Goal: Task Accomplishment & Management: Manage account settings

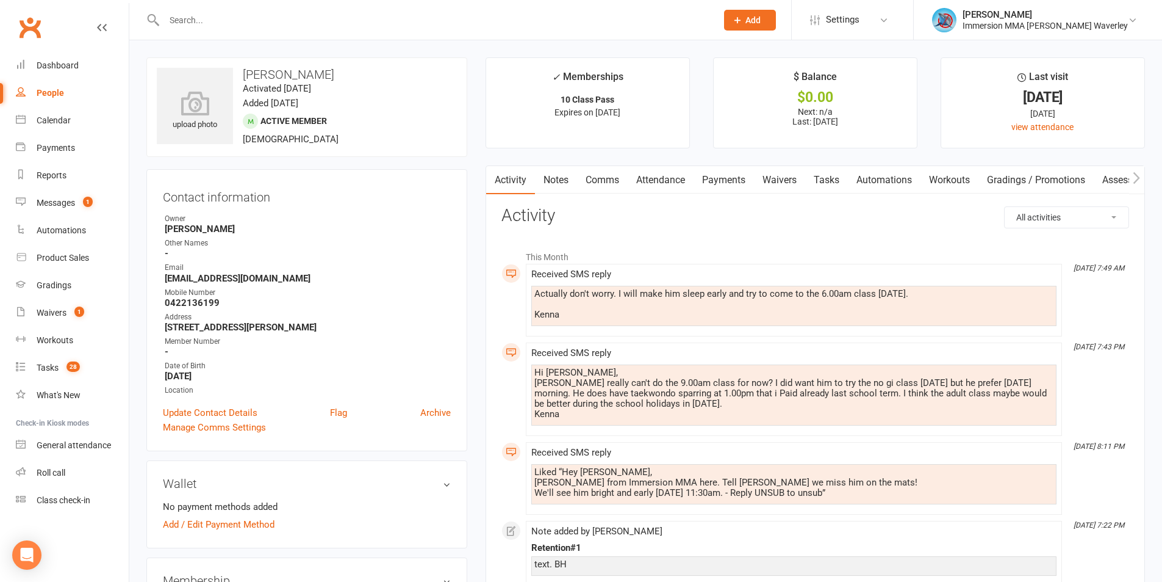
click at [609, 169] on link "Comms" at bounding box center [602, 180] width 51 height 28
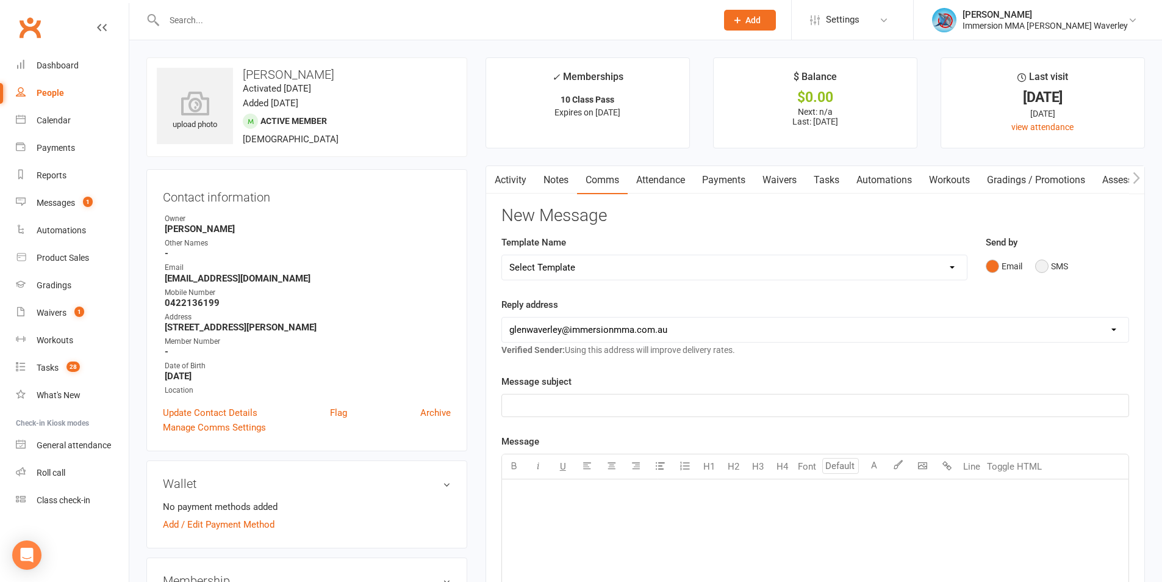
click at [1039, 264] on button "SMS" at bounding box center [1052, 265] width 33 height 23
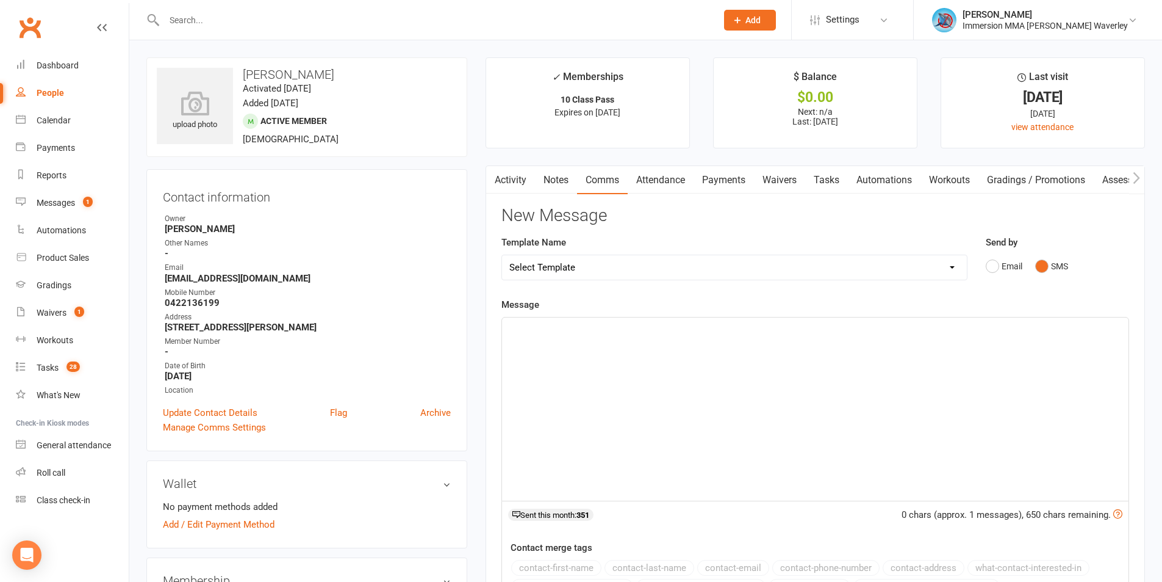
click at [607, 445] on div "﻿" at bounding box center [815, 408] width 627 height 183
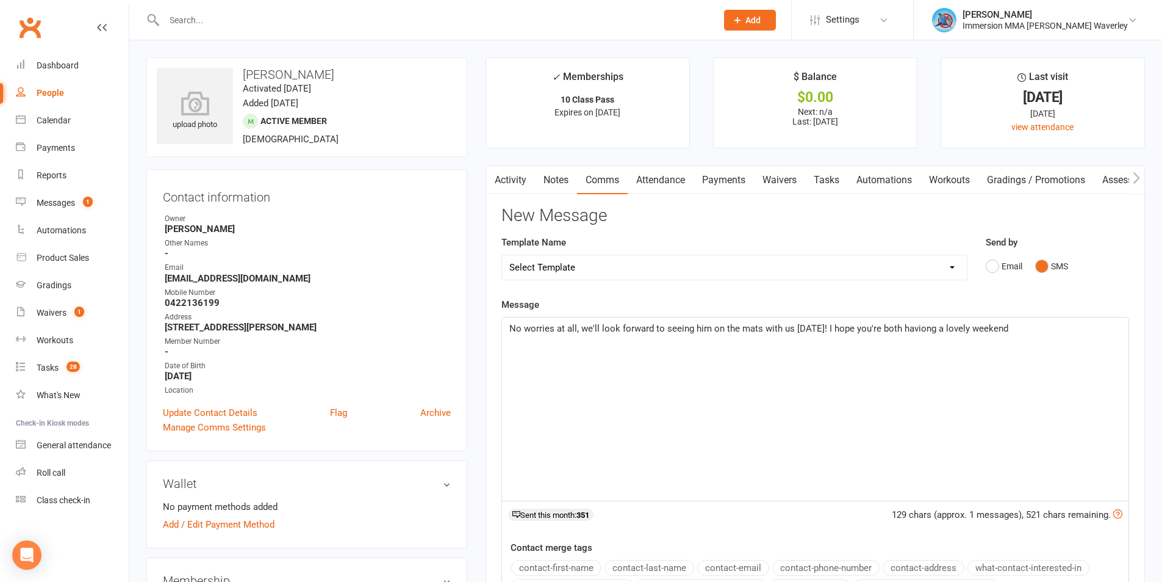
click at [945, 328] on span "No worries at all, we'll look forward to seeing him on the mats with us this Tu…" at bounding box center [759, 328] width 499 height 11
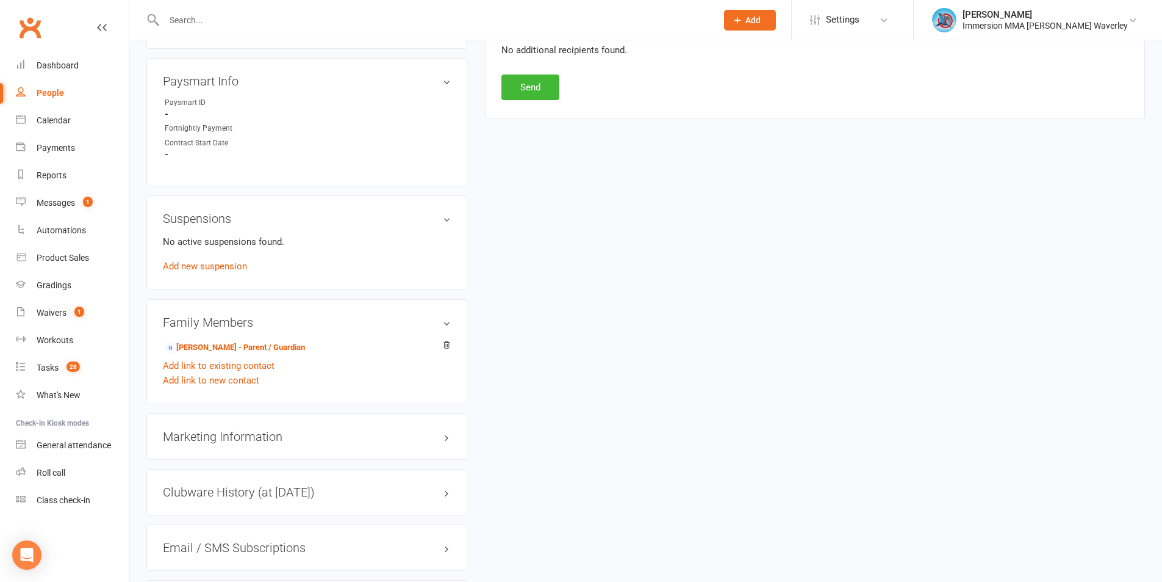
scroll to position [651, 0]
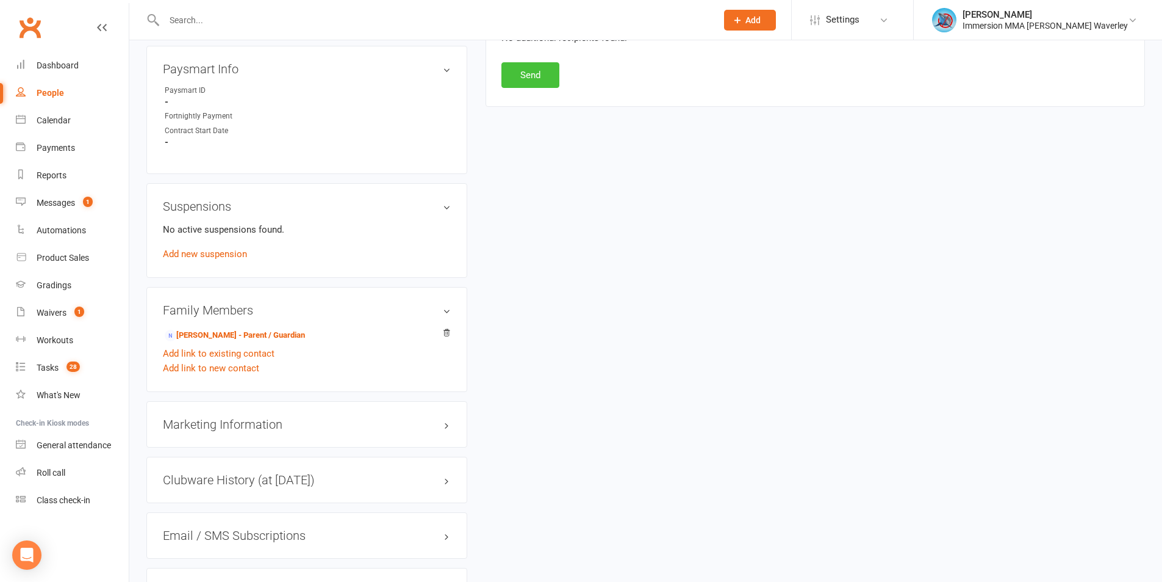
click at [533, 85] on button "Send" at bounding box center [531, 75] width 58 height 26
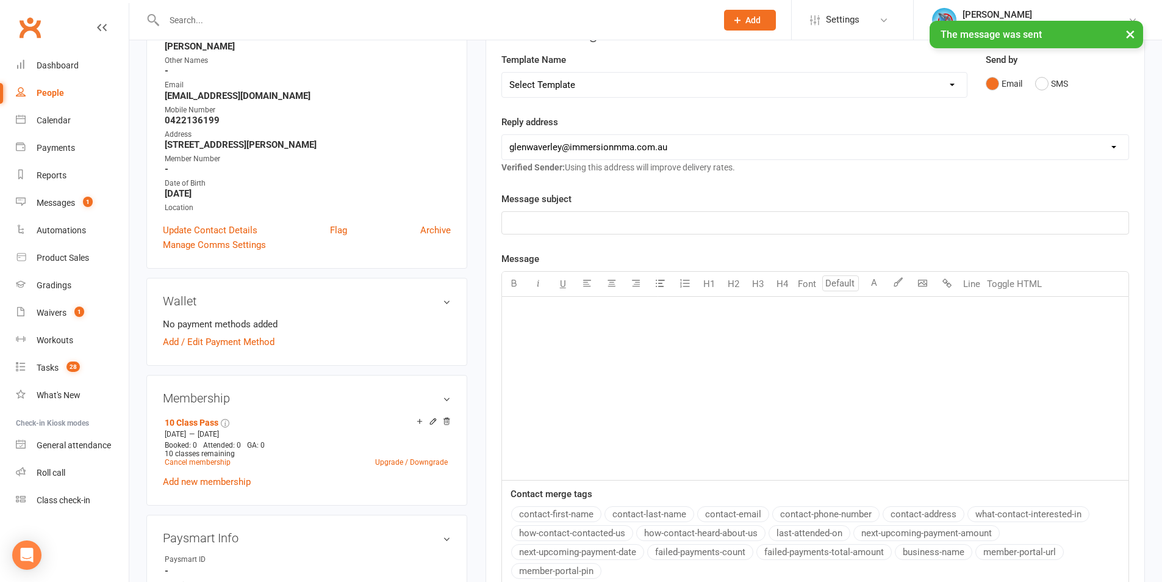
scroll to position [163, 0]
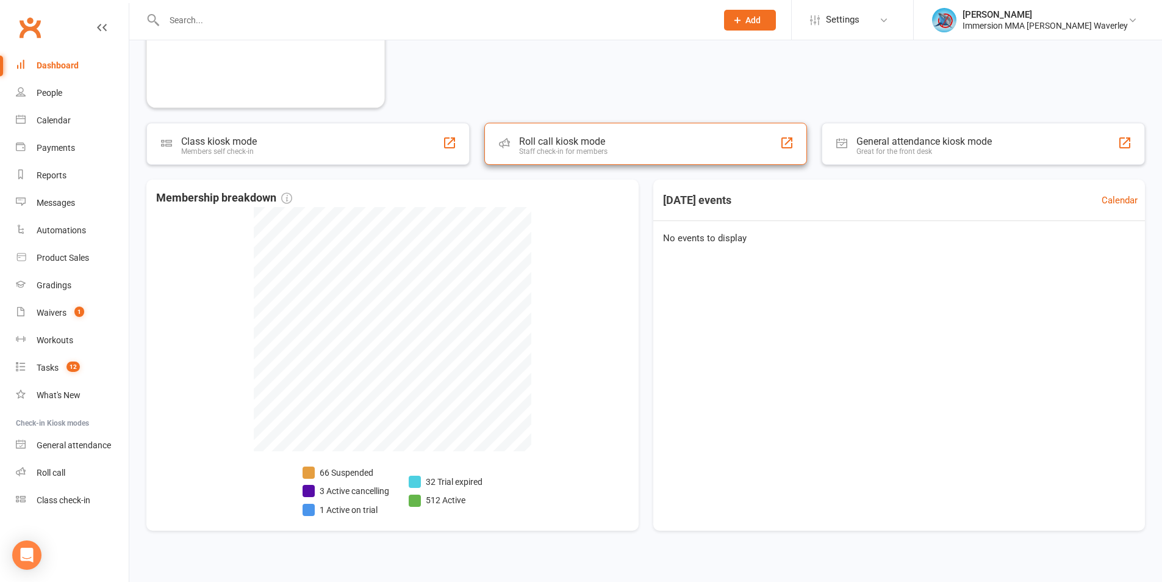
scroll to position [325, 0]
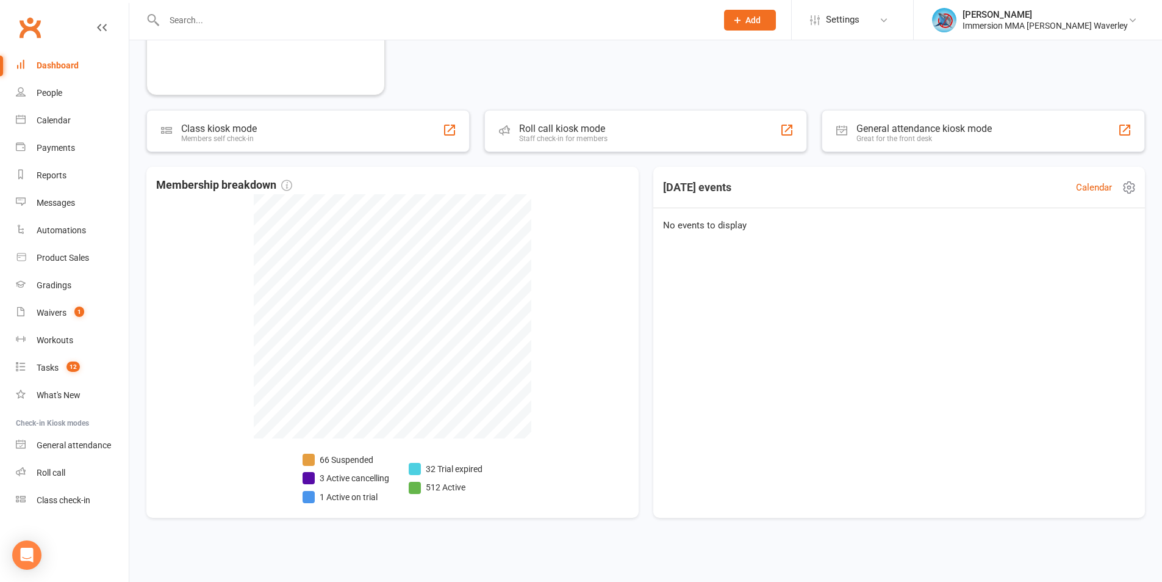
click at [1118, 183] on div "Calendar" at bounding box center [1110, 188] width 69 height 20
click at [1096, 184] on link "Calendar" at bounding box center [1094, 187] width 36 height 15
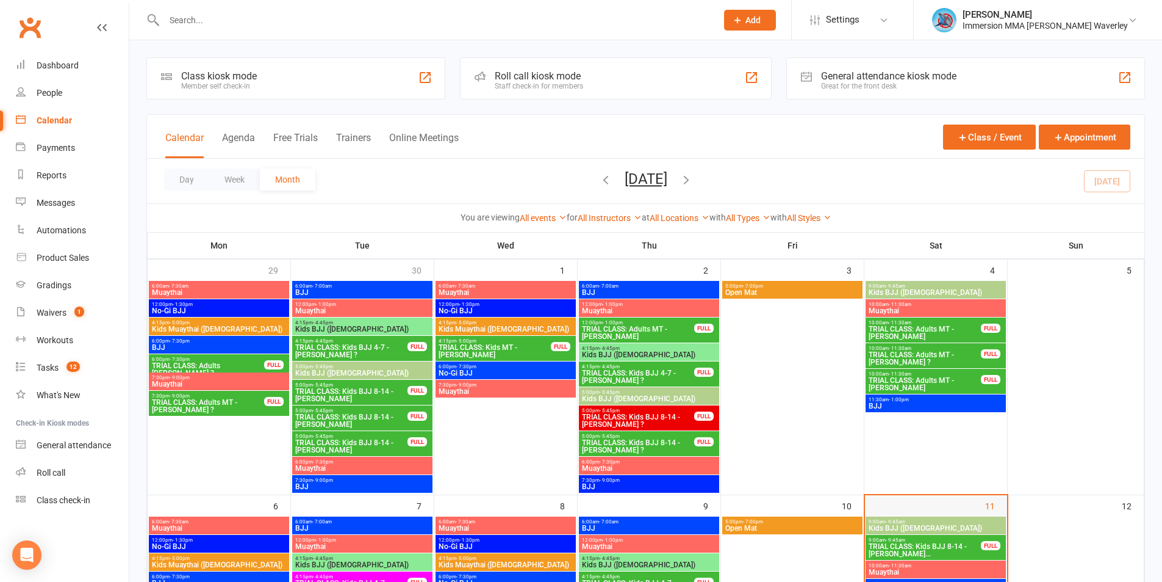
scroll to position [163, 0]
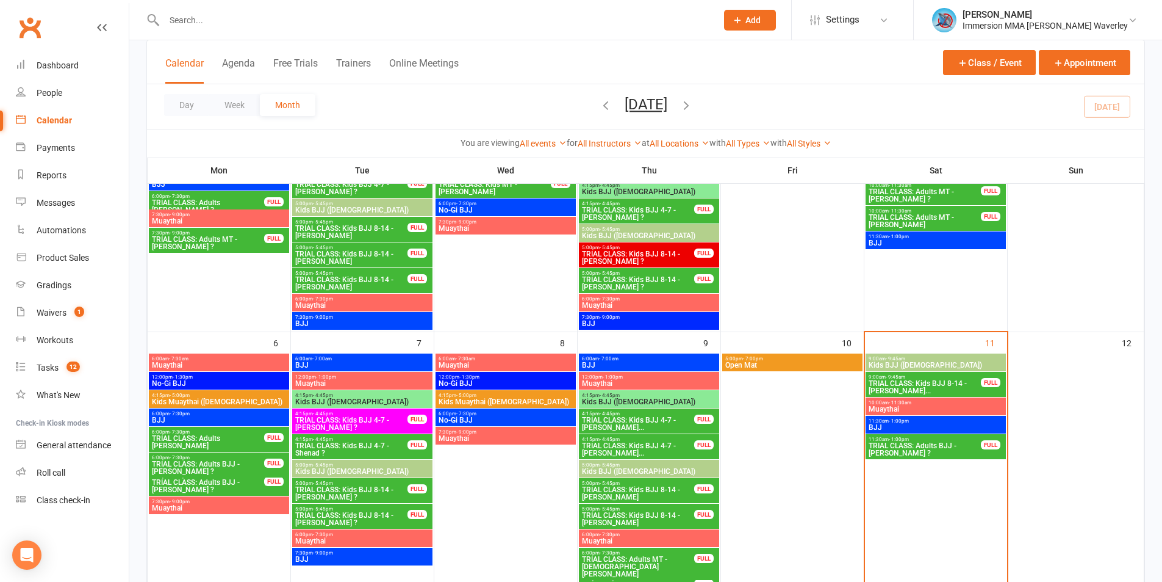
click at [932, 448] on span "TRIAL CLASS: Adults BJJ - Nikki ?" at bounding box center [924, 449] width 113 height 15
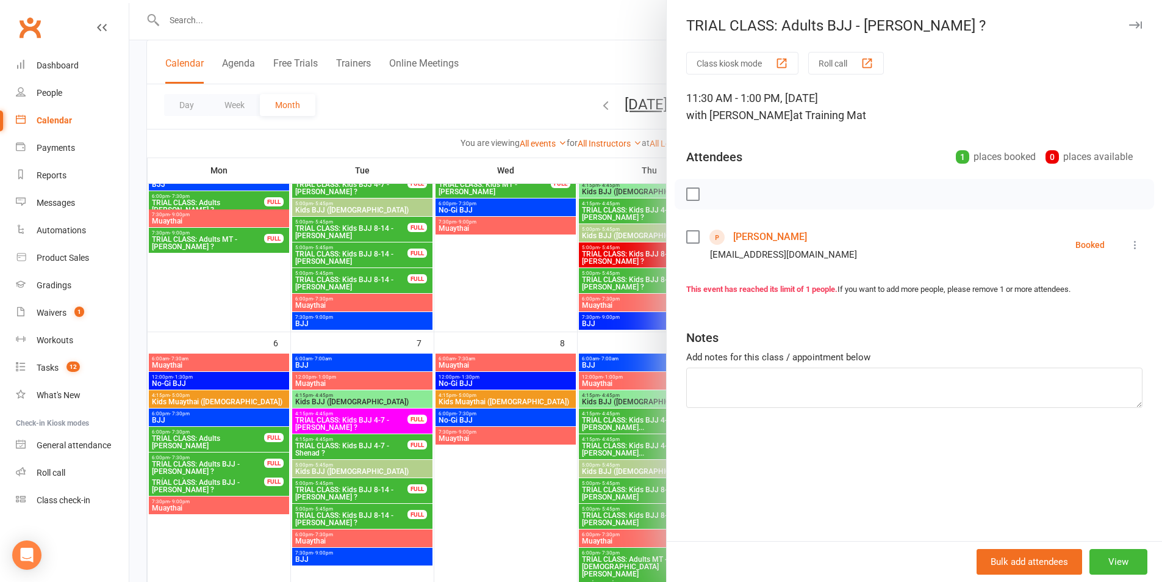
click at [738, 234] on link "Nikki Hall" at bounding box center [770, 237] width 74 height 20
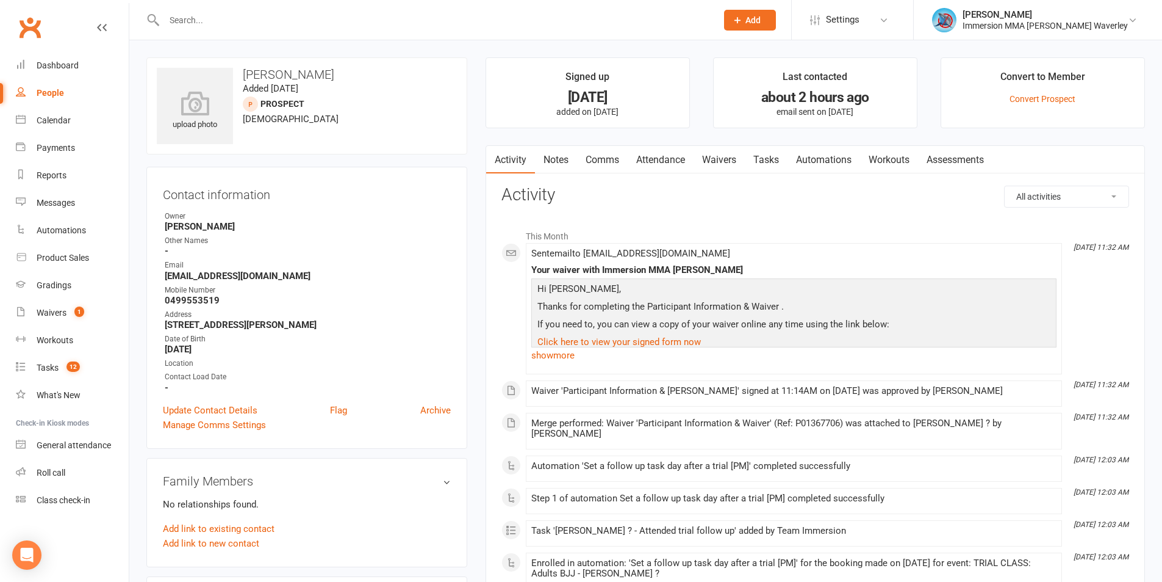
click at [564, 151] on link "Notes" at bounding box center [556, 160] width 42 height 28
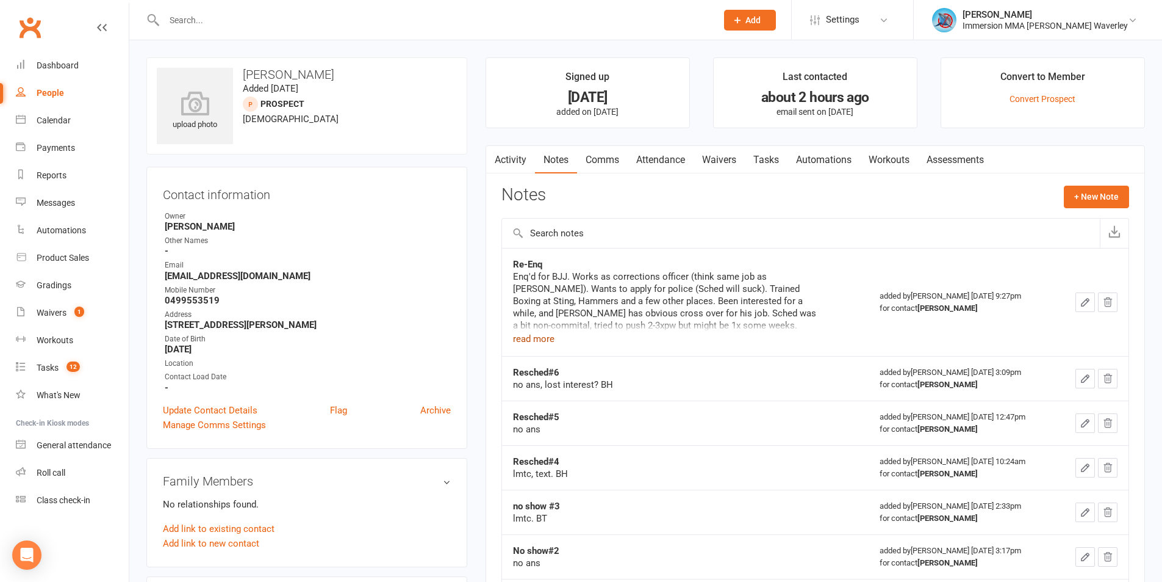
click at [528, 336] on button "read more" at bounding box center [533, 338] width 41 height 15
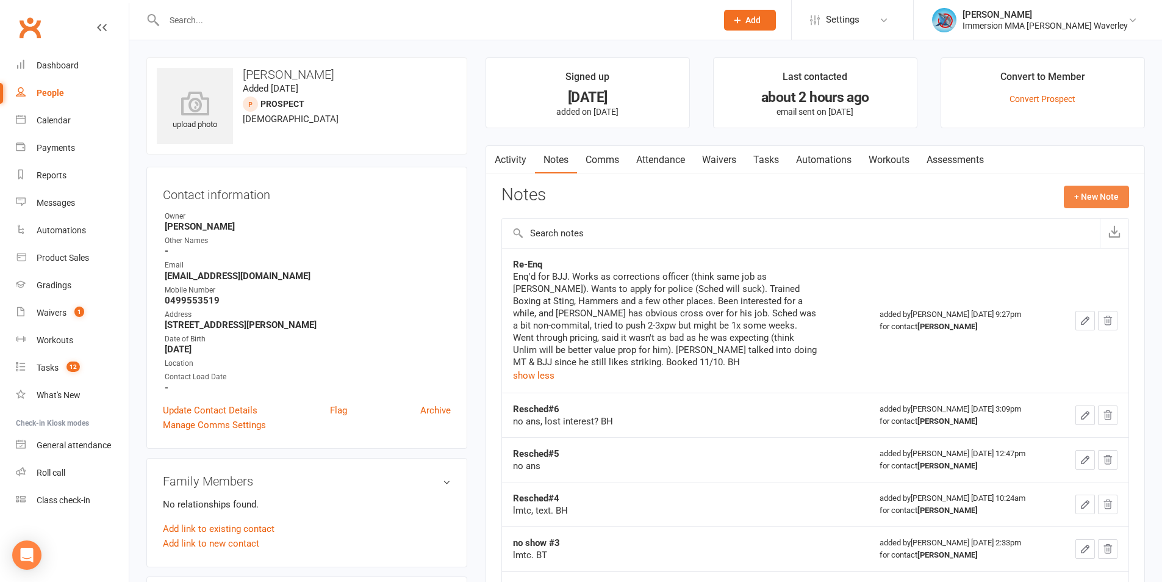
click at [1086, 193] on button "+ New Note" at bounding box center [1096, 197] width 65 height 22
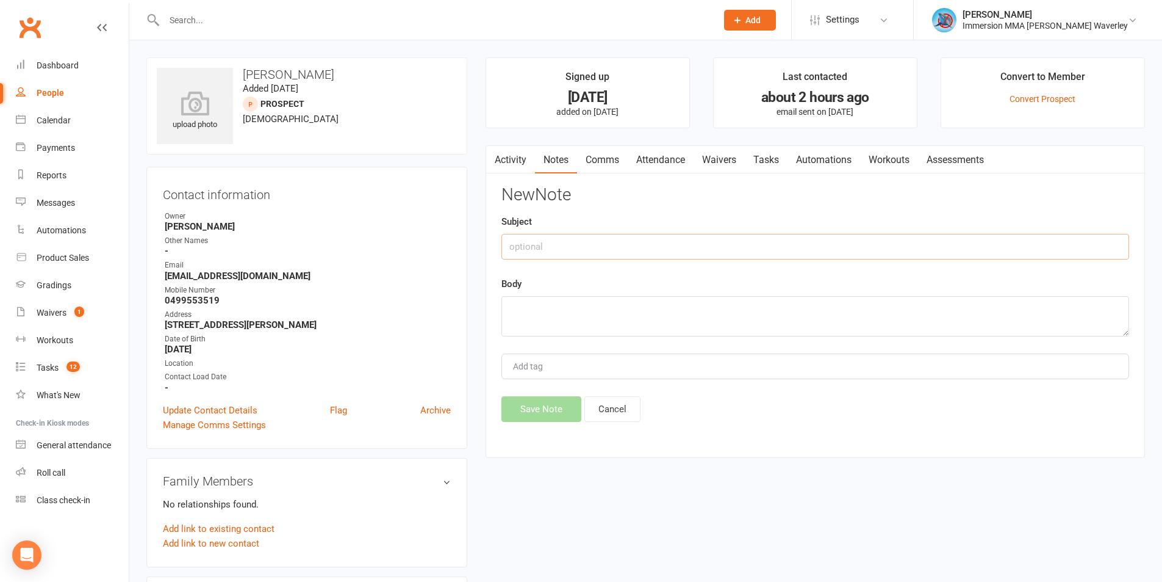
click at [625, 254] on input "text" at bounding box center [816, 247] width 628 height 26
type input "Trial Notes"
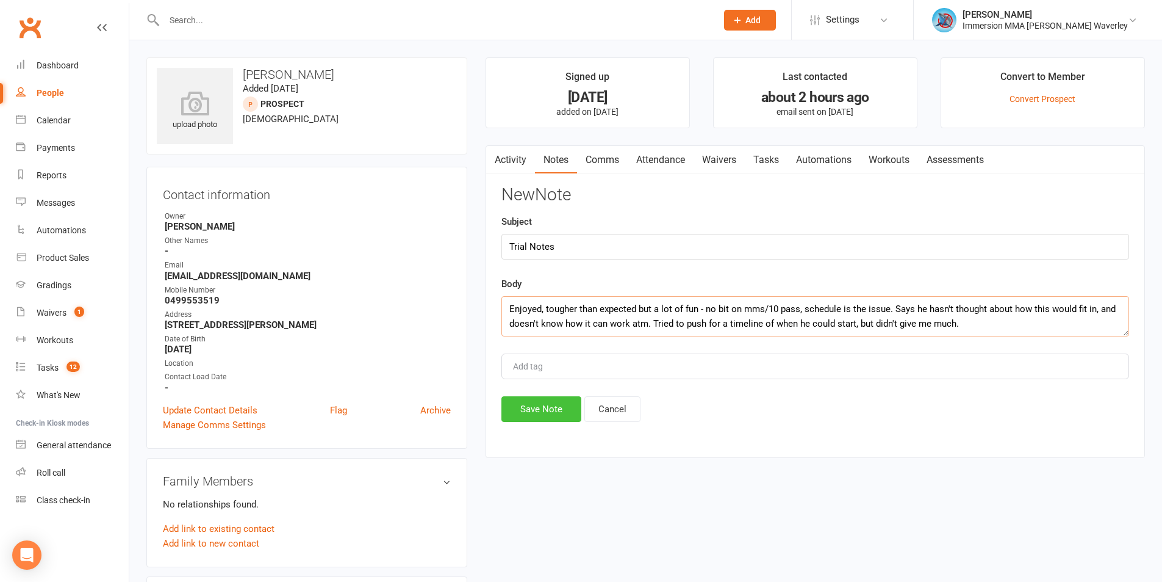
type textarea "Enjoyed, tougher than expected but a lot of fun - no bit on mms/10 pass, schedu…"
click at [557, 405] on button "Save Note" at bounding box center [542, 409] width 80 height 26
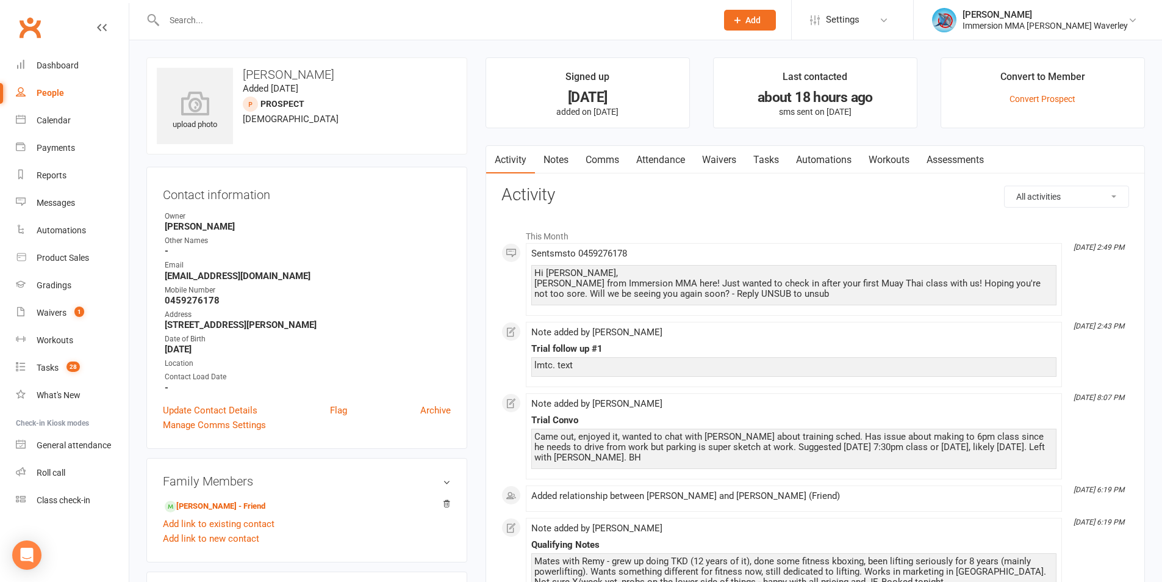
click at [558, 156] on link "Notes" at bounding box center [556, 160] width 42 height 28
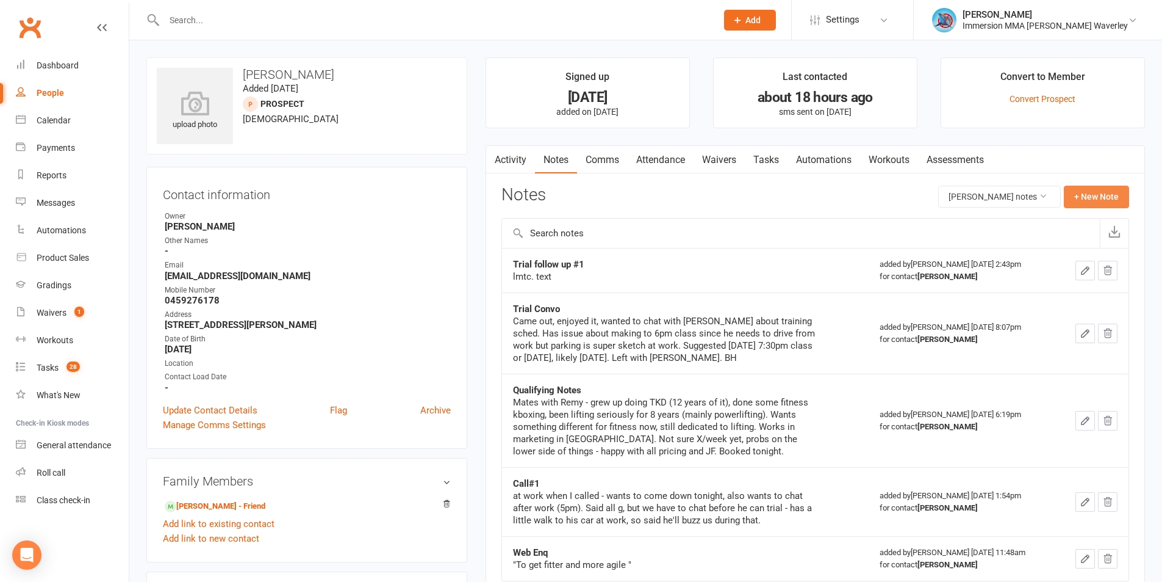
click at [1115, 199] on button "+ New Note" at bounding box center [1096, 197] width 65 height 22
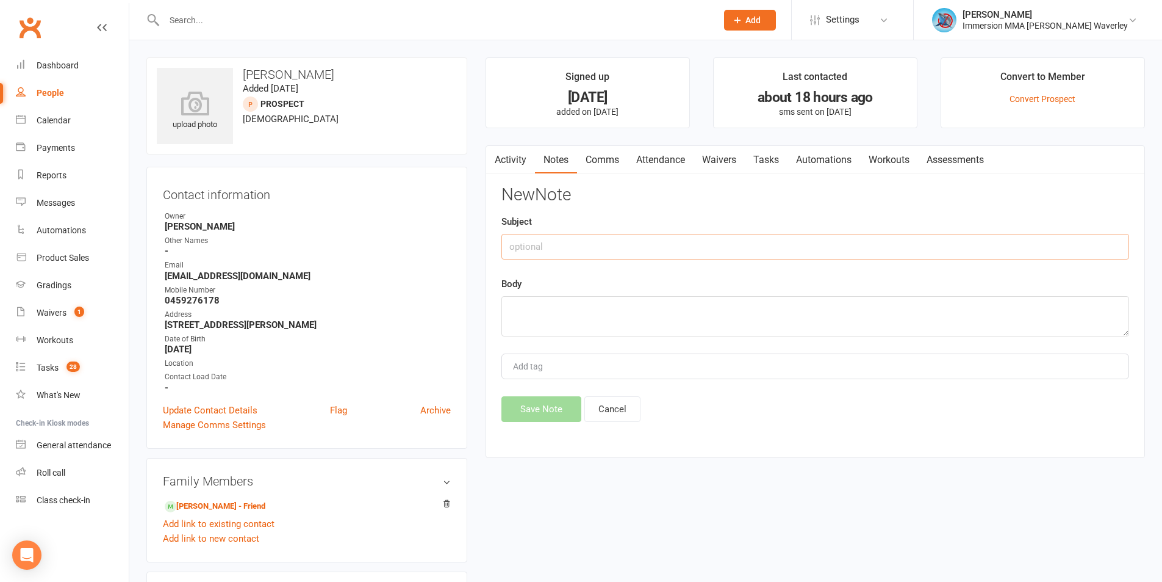
drag, startPoint x: 586, startPoint y: 256, endPoint x: 623, endPoint y: 257, distance: 36.6
click at [593, 256] on input "text" at bounding box center [816, 247] width 628 height 26
type input "Trial Follwup#2"
type textarea "no ans ("no message can be left on this service")"
click at [537, 405] on button "Save Note" at bounding box center [542, 409] width 80 height 26
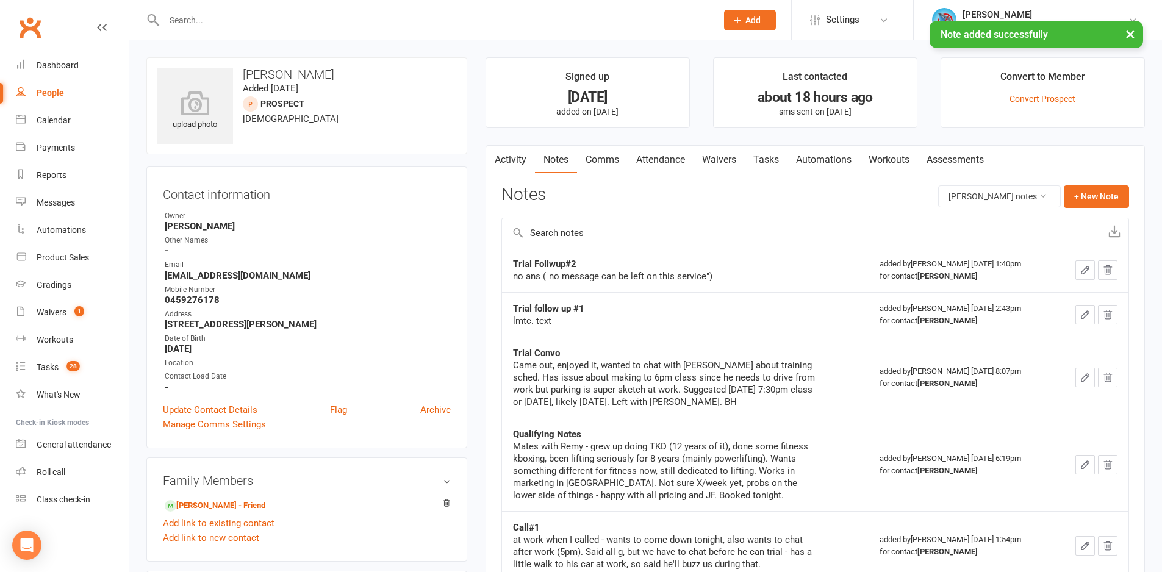
click at [759, 150] on link "Tasks" at bounding box center [766, 160] width 43 height 28
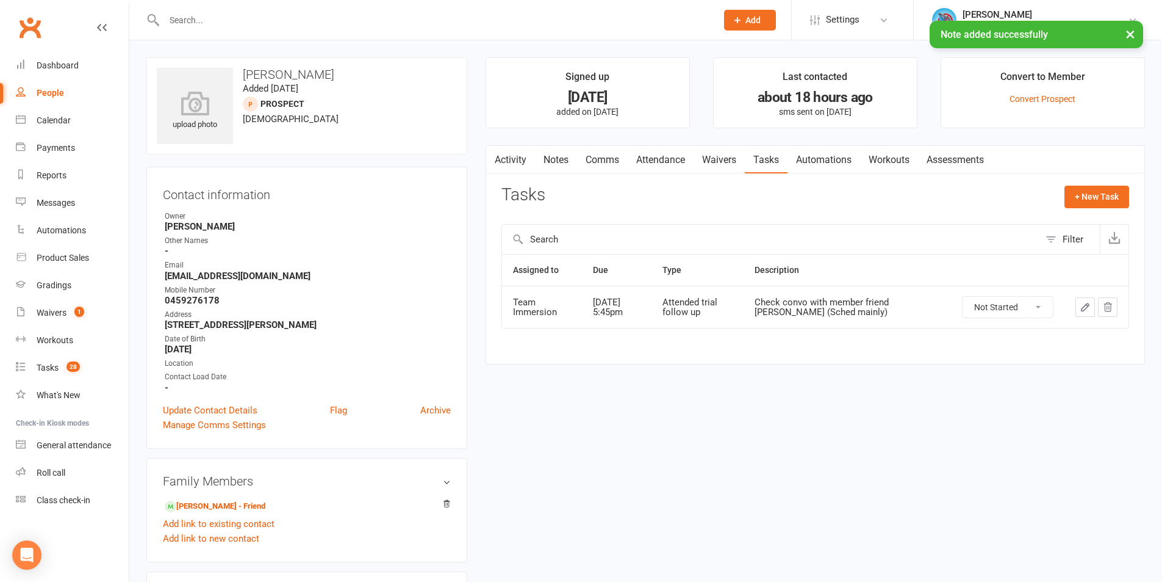
click at [1083, 306] on icon "button" at bounding box center [1085, 306] width 11 height 11
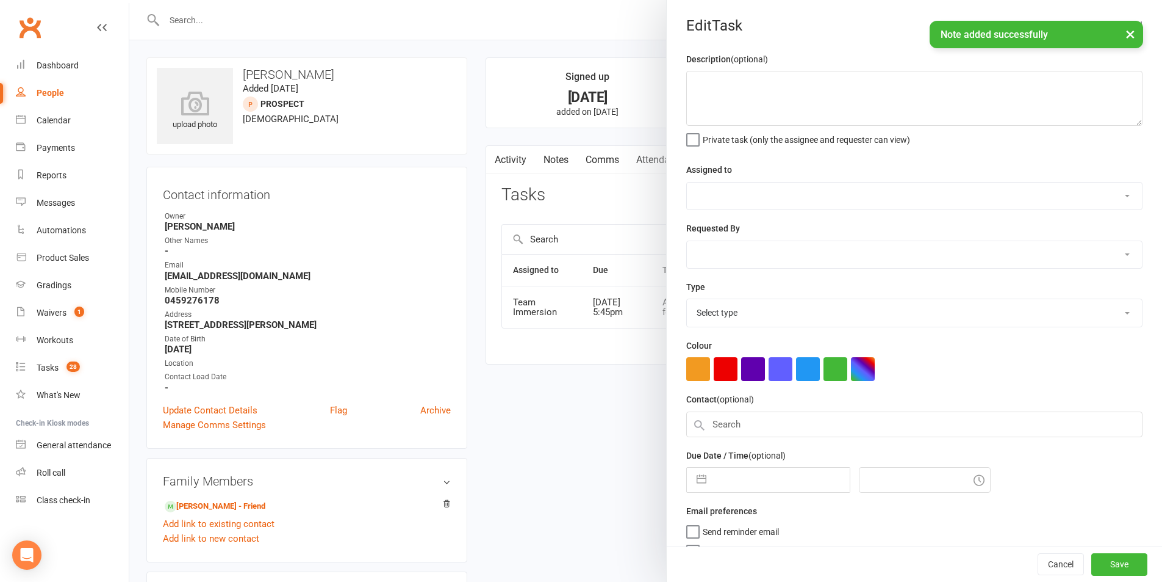
type textarea "Check convo with member friend [PERSON_NAME] (Sched mainly)"
select select "48837"
type input "[DATE]"
type input "5:45pm"
select select "27313"
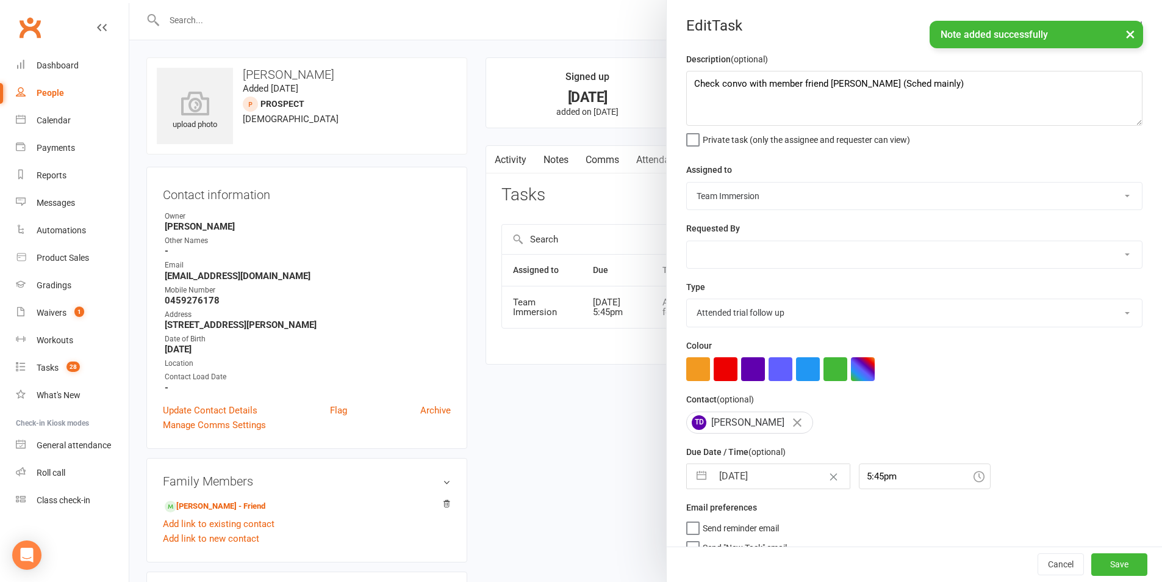
click at [757, 458] on label "Due Date / Time (optional)" at bounding box center [735, 451] width 99 height 13
click at [763, 483] on input "[DATE]" at bounding box center [781, 476] width 137 height 24
select select "8"
select select "2025"
select select "9"
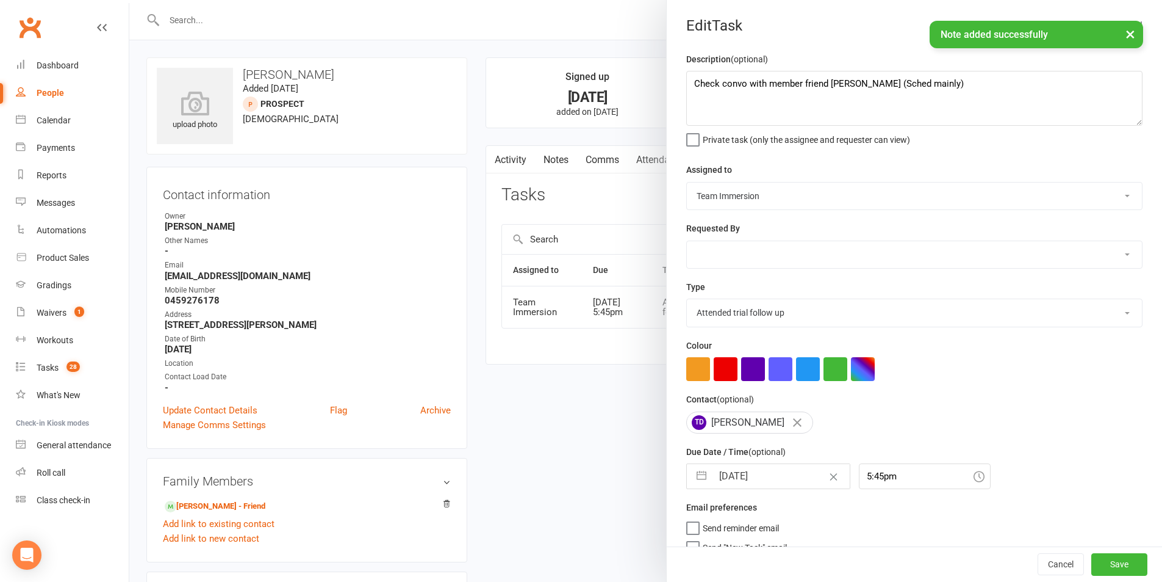
select select "2025"
select select "10"
select select "2025"
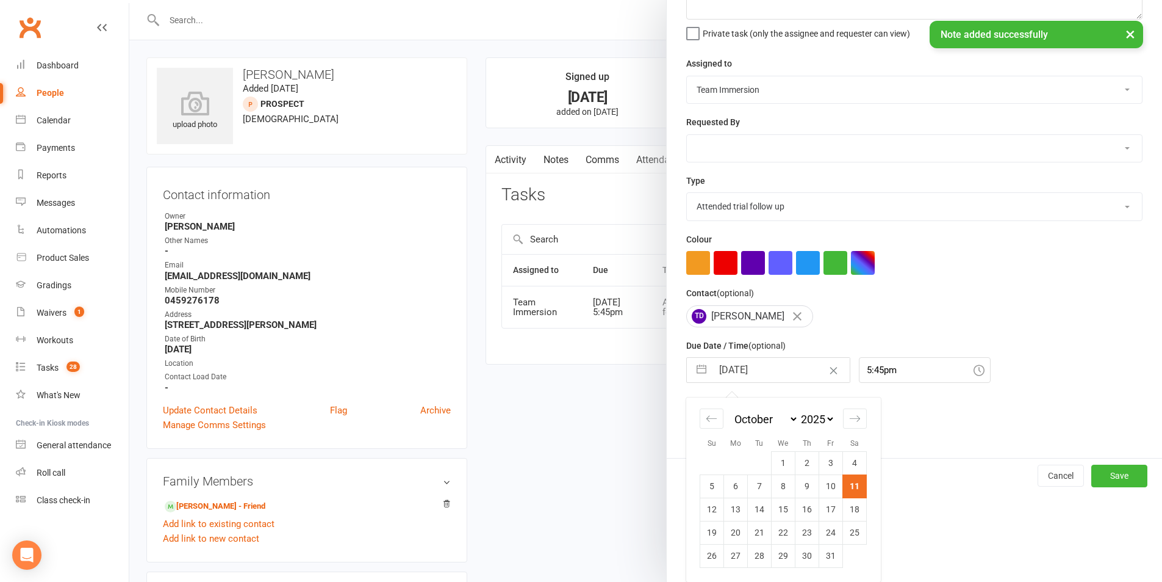
drag, startPoint x: 730, startPoint y: 502, endPoint x: 849, endPoint y: 529, distance: 122.1
click at [730, 502] on td "13" at bounding box center [736, 508] width 24 height 23
type input "[DATE]"
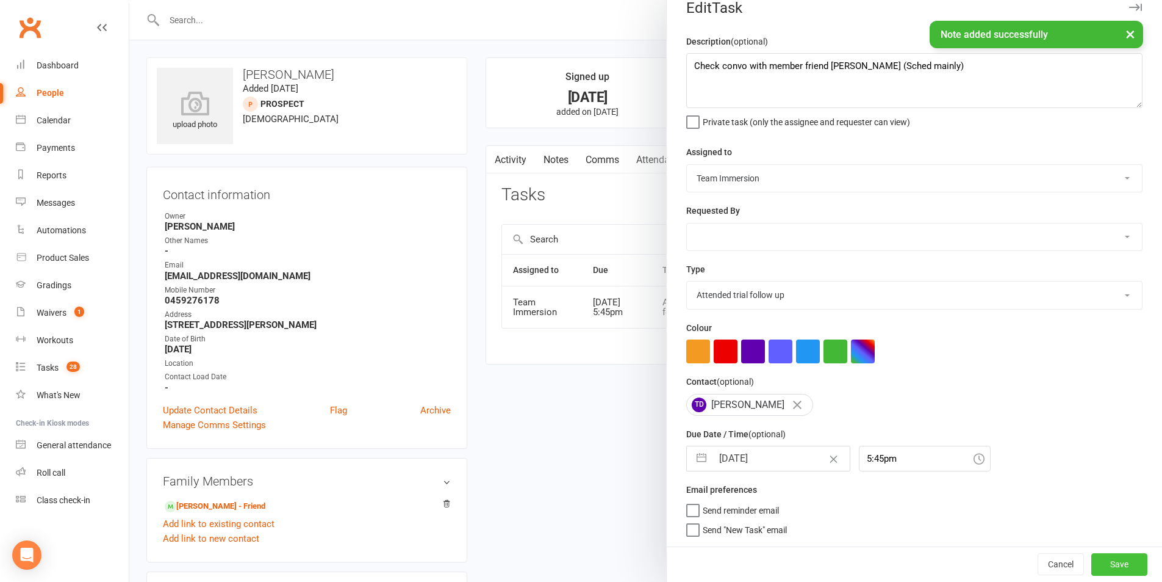
click at [1104, 558] on button "Save" at bounding box center [1120, 564] width 56 height 22
